Goal: Information Seeking & Learning: Stay updated

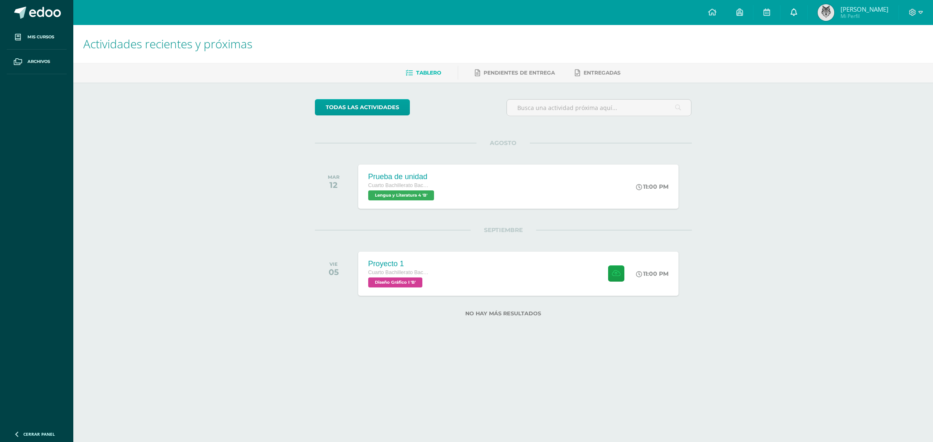
click at [804, 19] on link "0" at bounding box center [794, 12] width 27 height 25
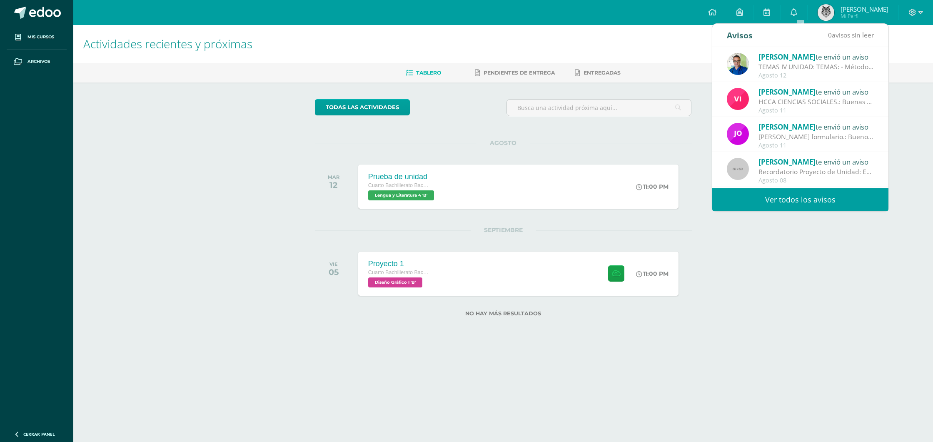
click at [764, 196] on link "Ver todos los avisos" at bounding box center [800, 199] width 176 height 23
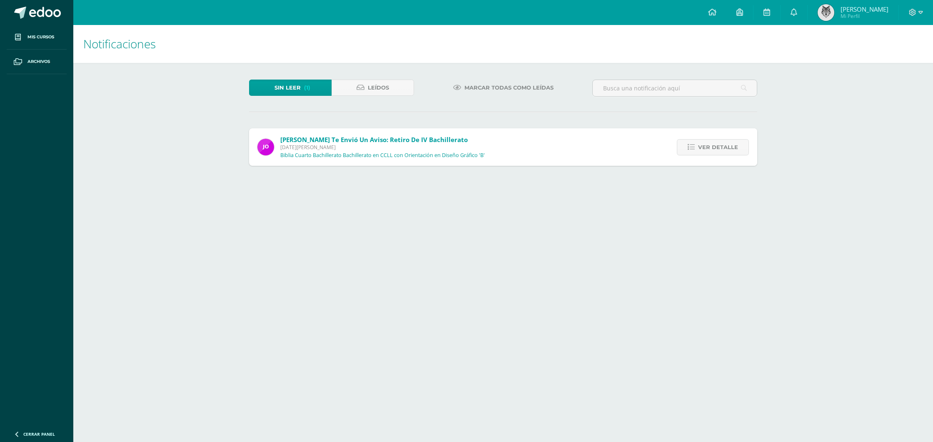
click at [730, 156] on div "Ver detalle" at bounding box center [711, 146] width 93 height 37
click at [729, 151] on span "Ver detalle" at bounding box center [718, 147] width 40 height 15
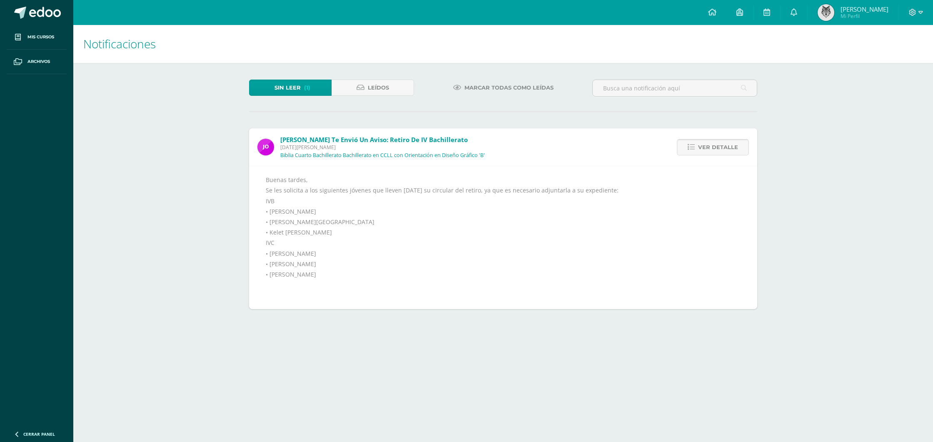
click at [729, 151] on span "Ver detalle" at bounding box center [718, 147] width 40 height 15
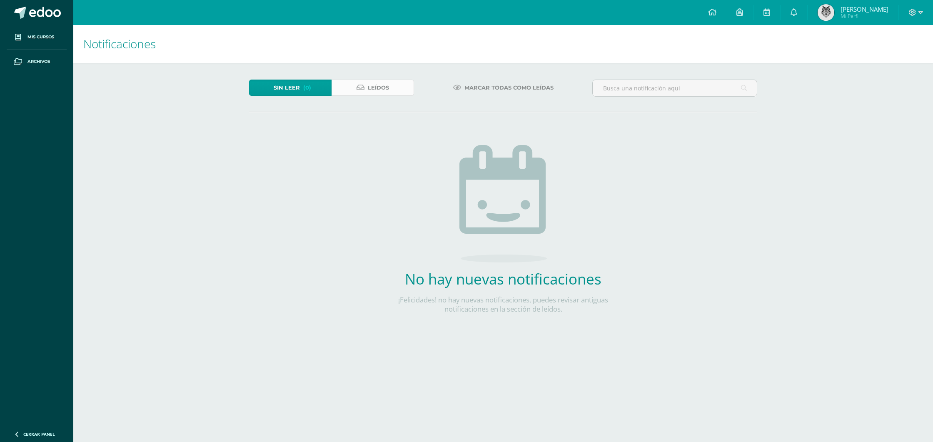
click at [358, 87] on icon at bounding box center [361, 87] width 8 height 7
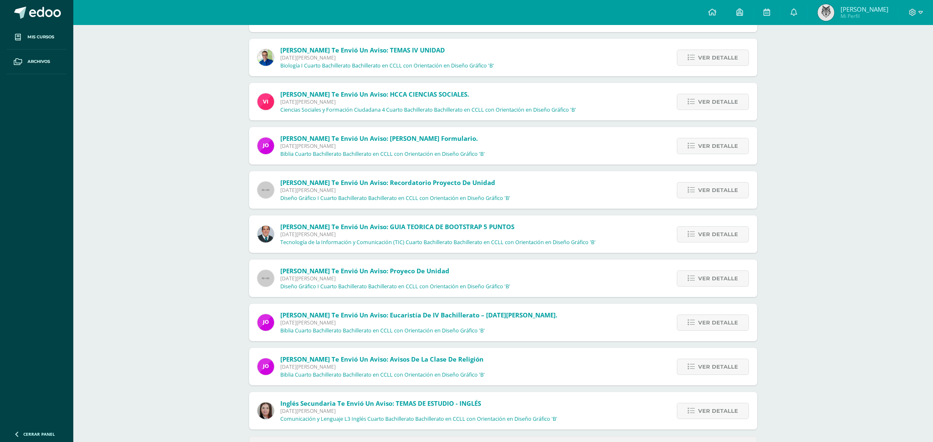
click at [124, 234] on div "Notificaciones Sin leer Leídos [PERSON_NAME] te envió un aviso: Retiro de IV Ba…" at bounding box center [503, 182] width 860 height 583
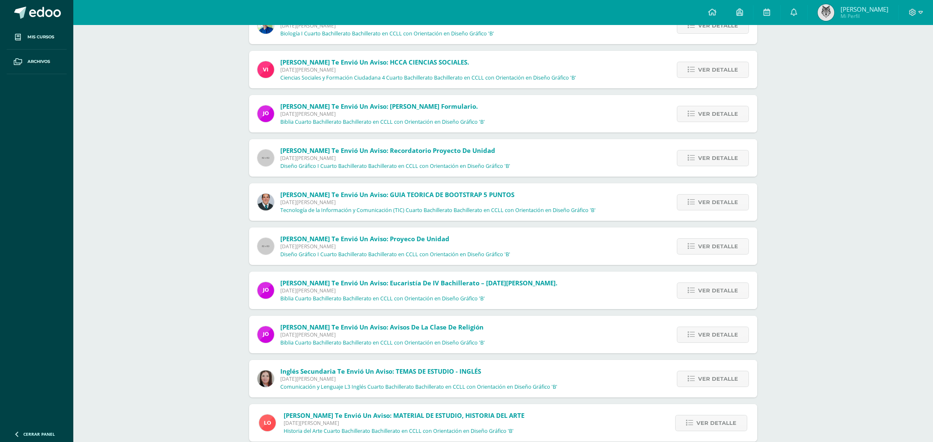
click at [164, 230] on div "Notificaciones Sin leer Leídos [PERSON_NAME] te envió un aviso: Retiro de IV Ba…" at bounding box center [503, 364] width 860 height 1011
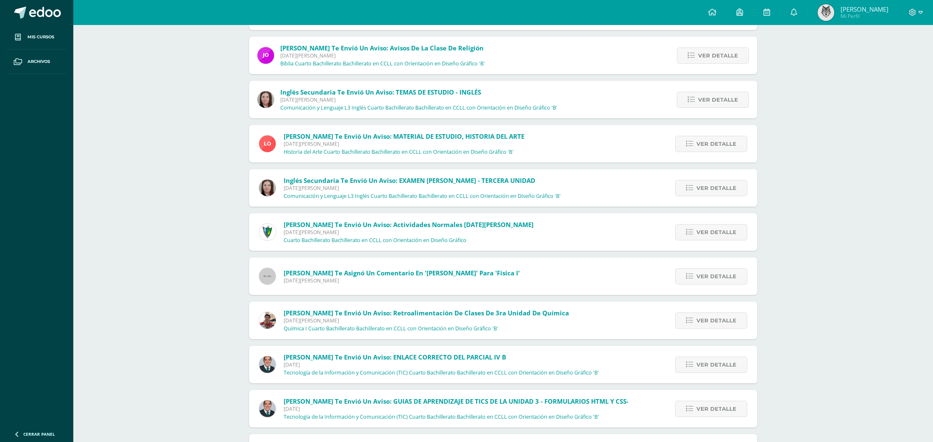
scroll to position [448, 0]
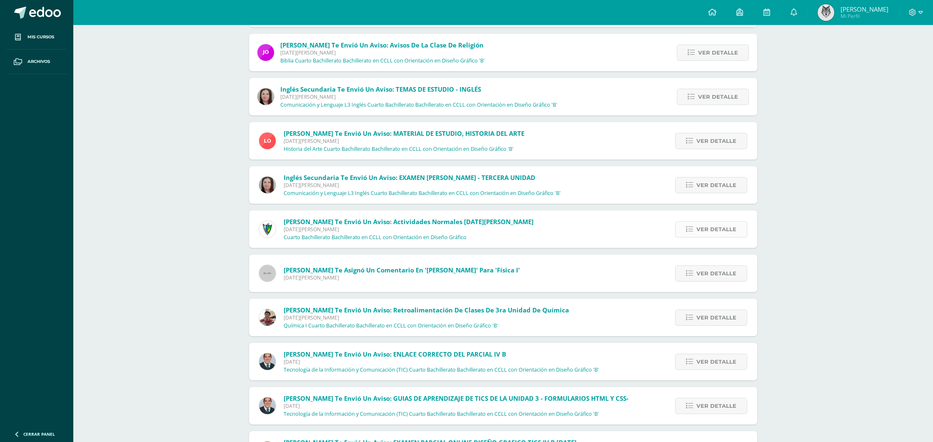
click at [698, 233] on span "Ver detalle" at bounding box center [717, 229] width 40 height 15
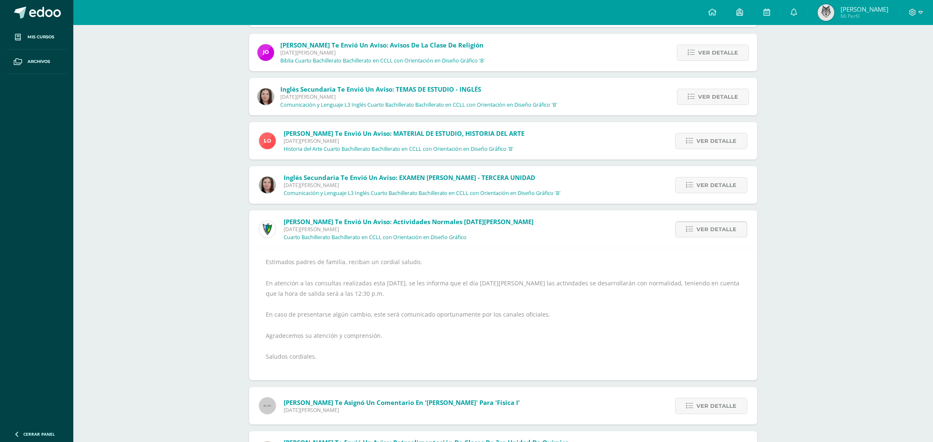
click at [700, 232] on span "Ver detalle" at bounding box center [717, 229] width 40 height 15
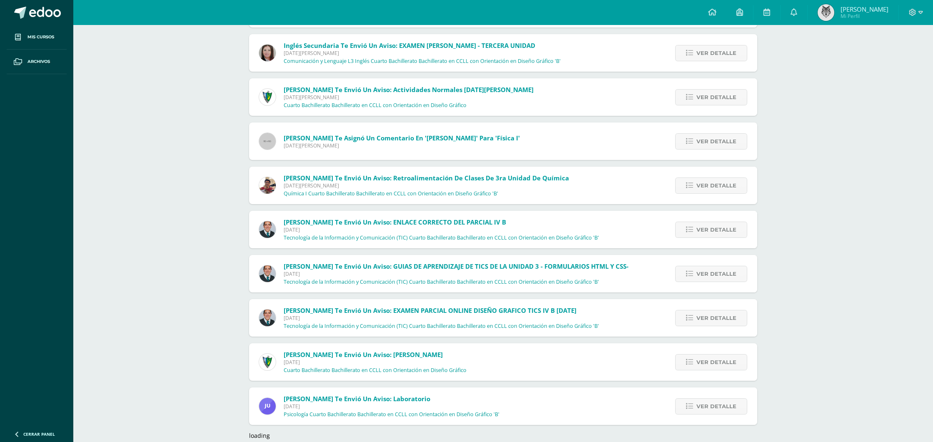
scroll to position [594, 0]
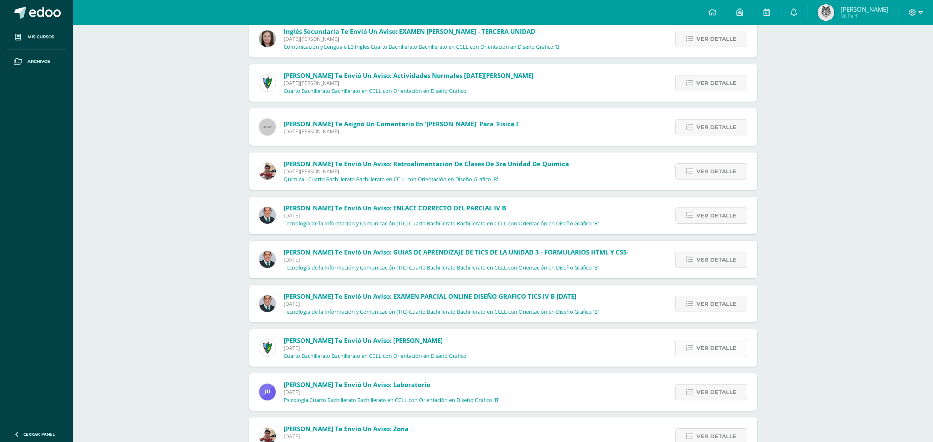
click at [705, 346] on span "Ver detalle" at bounding box center [717, 347] width 40 height 15
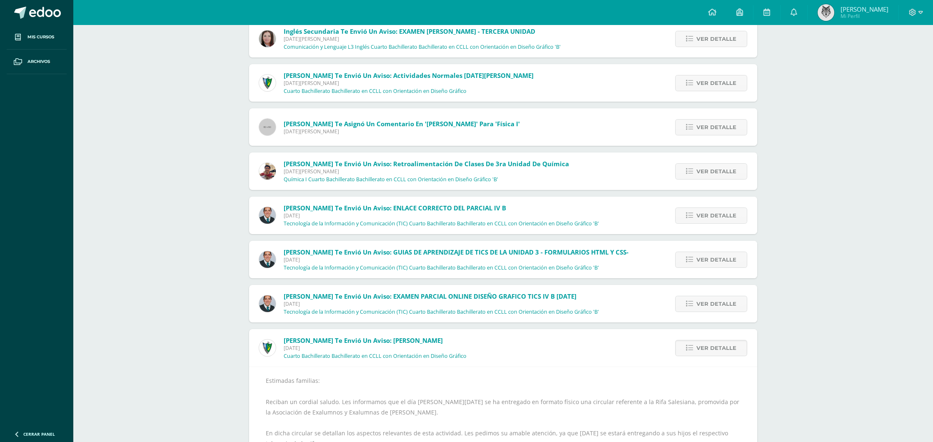
drag, startPoint x: 705, startPoint y: 346, endPoint x: 495, endPoint y: 350, distance: 210.9
click at [705, 346] on span "Ver detalle" at bounding box center [717, 347] width 40 height 15
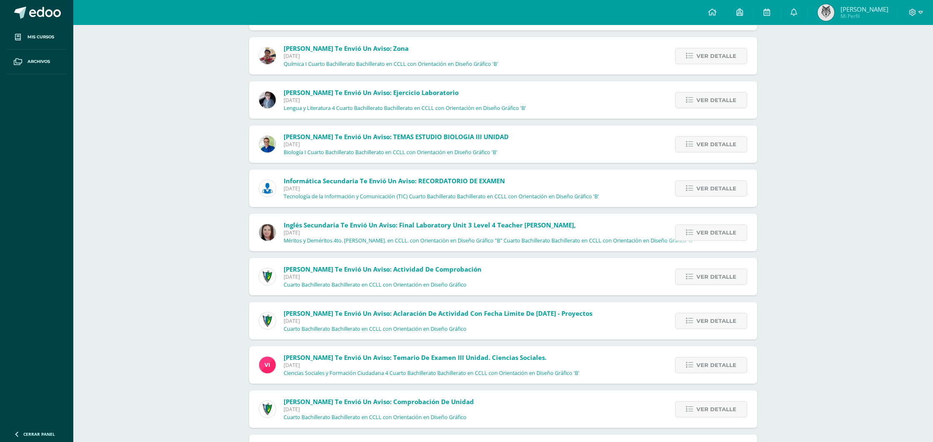
scroll to position [978, 0]
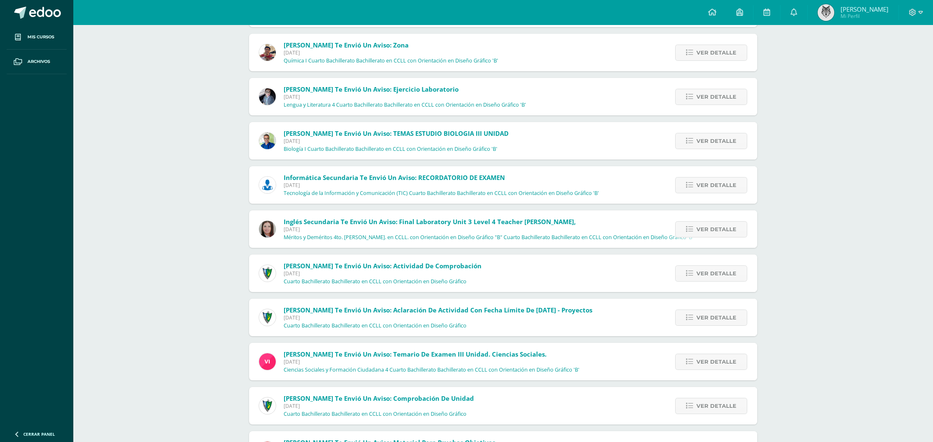
click at [708, 262] on div "Ver detalle" at bounding box center [710, 273] width 95 height 37
click at [711, 266] on span "Ver detalle" at bounding box center [717, 273] width 40 height 15
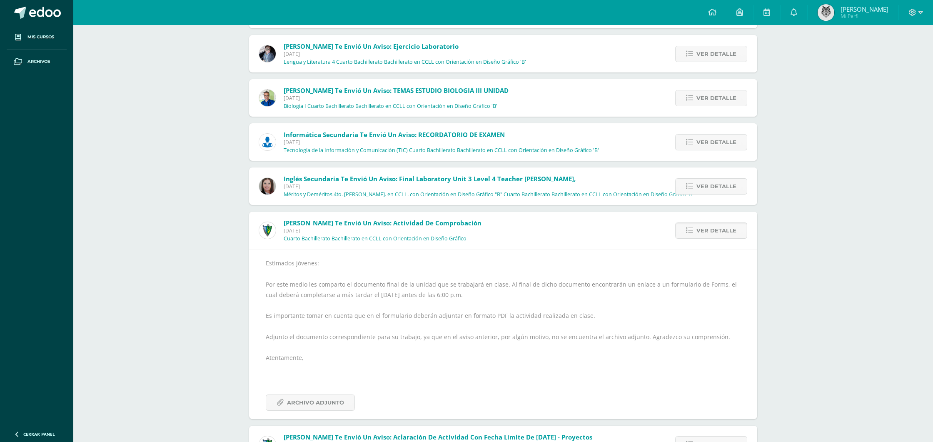
scroll to position [1022, 0]
click at [333, 407] on span "Archivo Adjunto" at bounding box center [315, 401] width 57 height 15
click at [708, 222] on span "Ver detalle" at bounding box center [717, 229] width 40 height 15
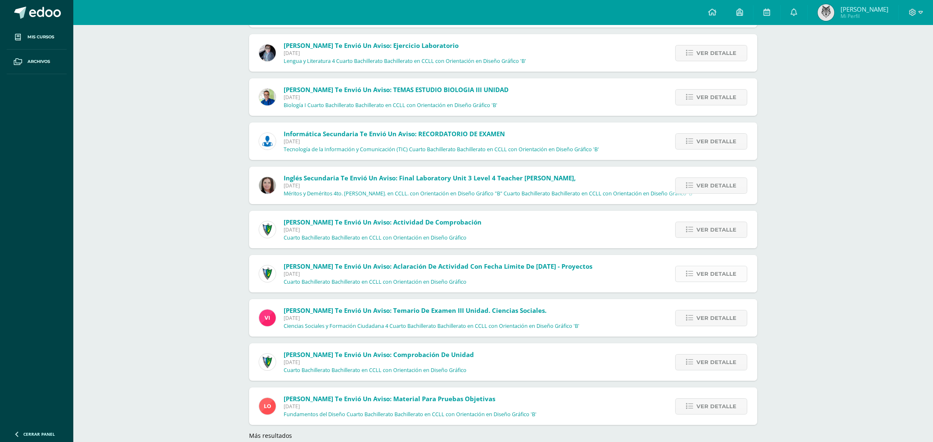
click at [719, 267] on span "Ver detalle" at bounding box center [717, 273] width 40 height 15
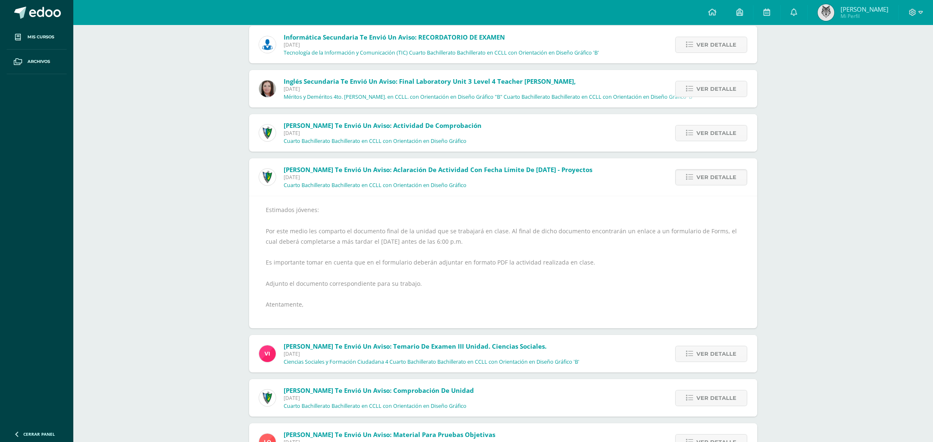
scroll to position [1121, 0]
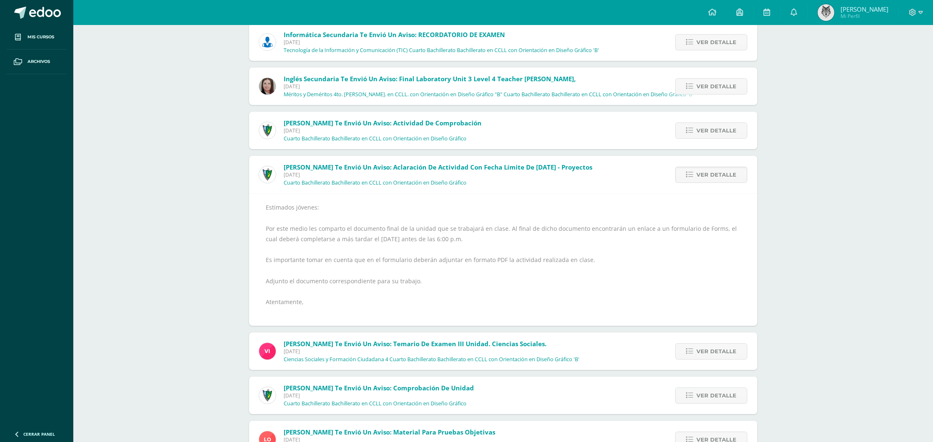
drag, startPoint x: 705, startPoint y: 173, endPoint x: 386, endPoint y: 195, distance: 319.5
click at [703, 173] on span "Ver detalle" at bounding box center [717, 174] width 40 height 15
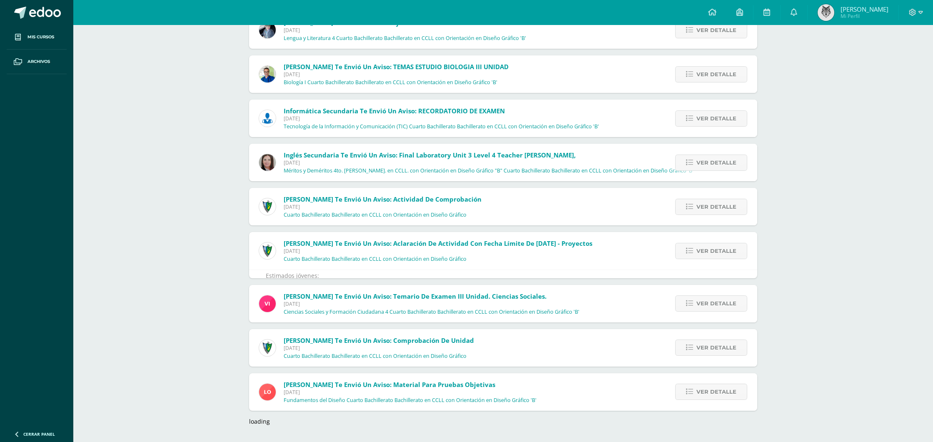
scroll to position [1036, 0]
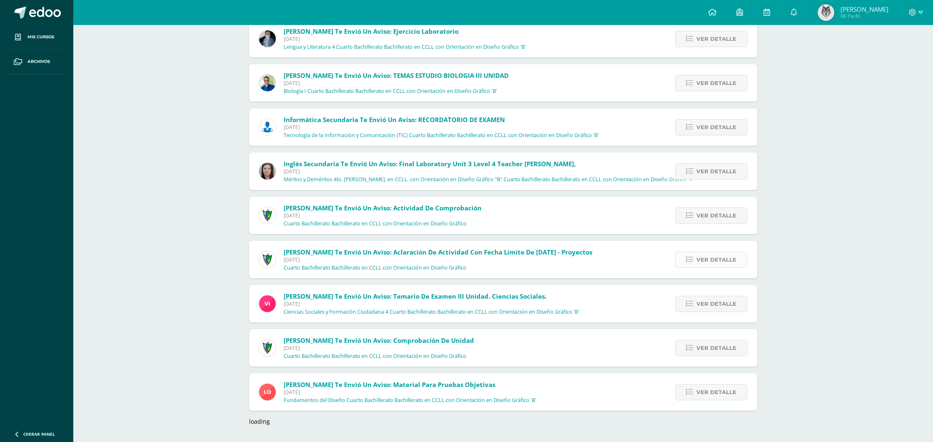
click at [740, 261] on link "Ver detalle" at bounding box center [711, 260] width 72 height 16
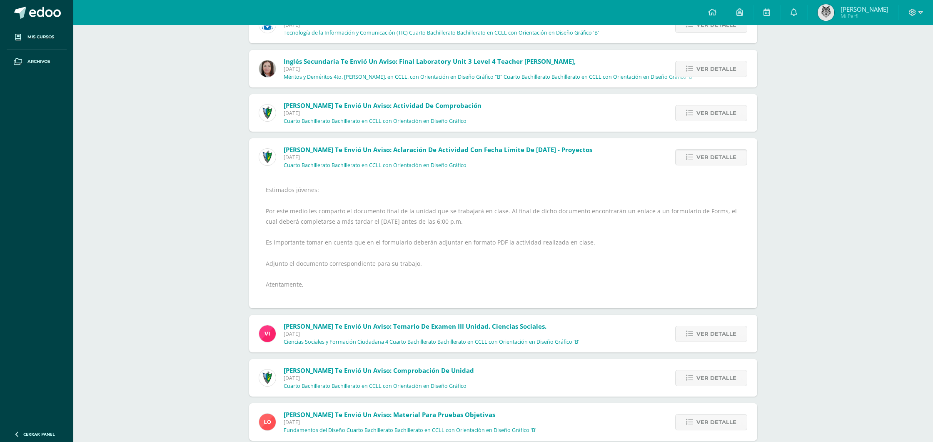
scroll to position [1138, 0]
click at [712, 159] on span "Ver detalle" at bounding box center [717, 157] width 40 height 15
